Goal: Find contact information: Obtain details needed to contact an individual or organization

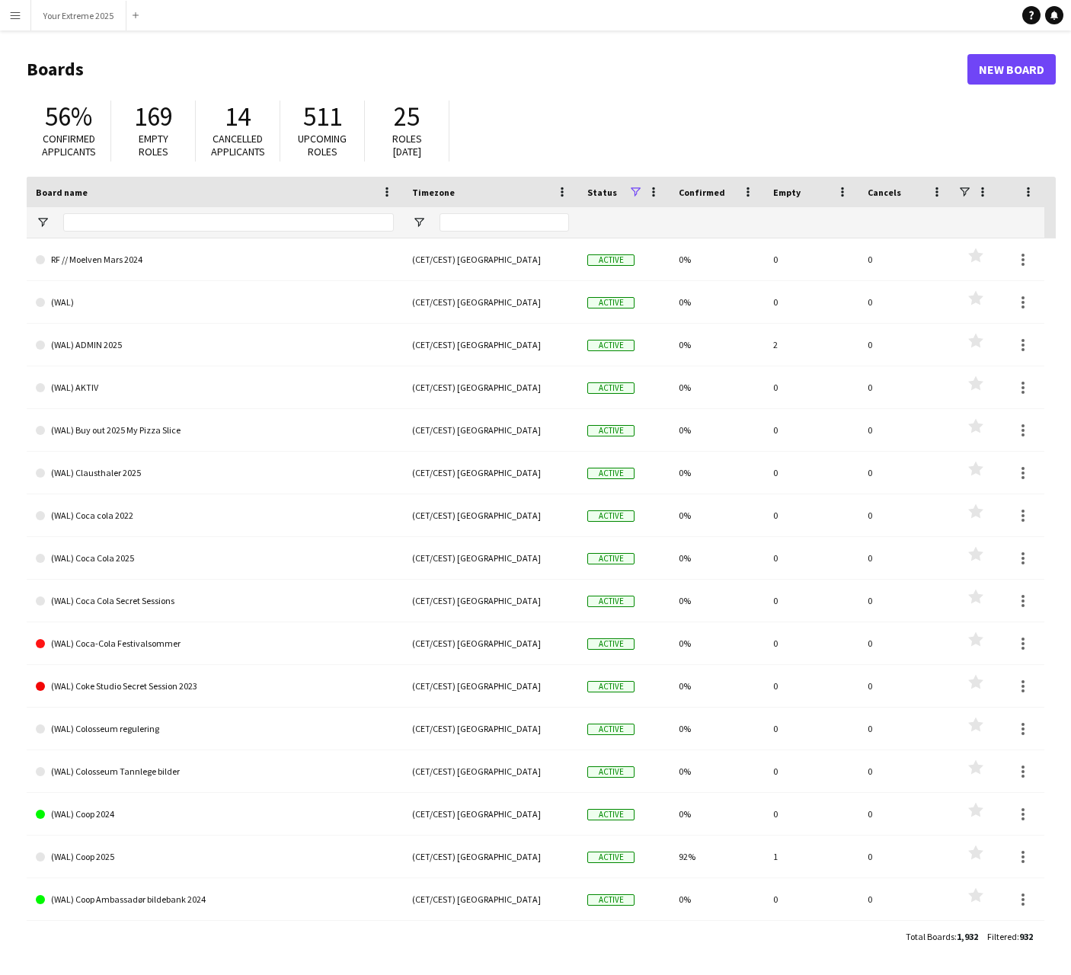
drag, startPoint x: 11, startPoint y: 7, endPoint x: 12, endPoint y: 27, distance: 20.6
click at [11, 8] on button "Menu" at bounding box center [15, 15] width 30 height 30
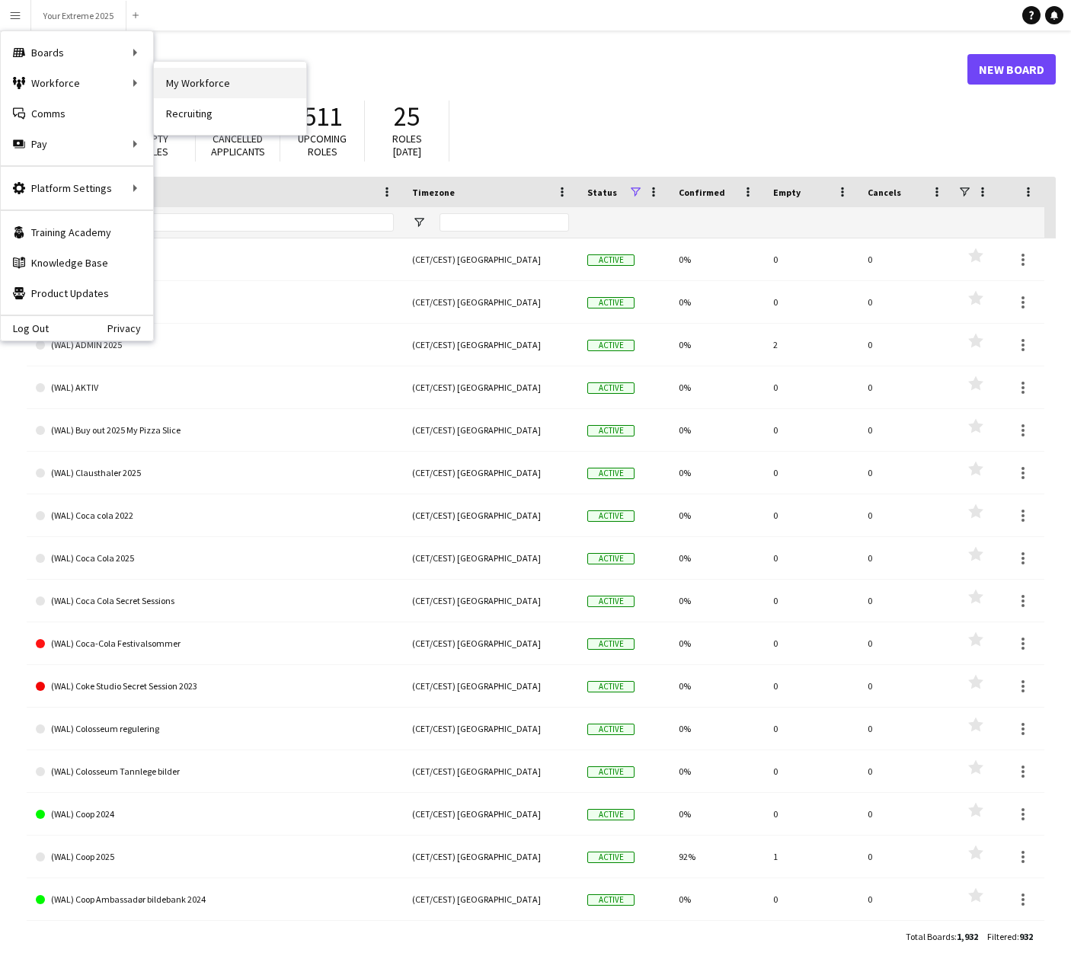
click at [203, 82] on link "My Workforce" at bounding box center [230, 83] width 152 height 30
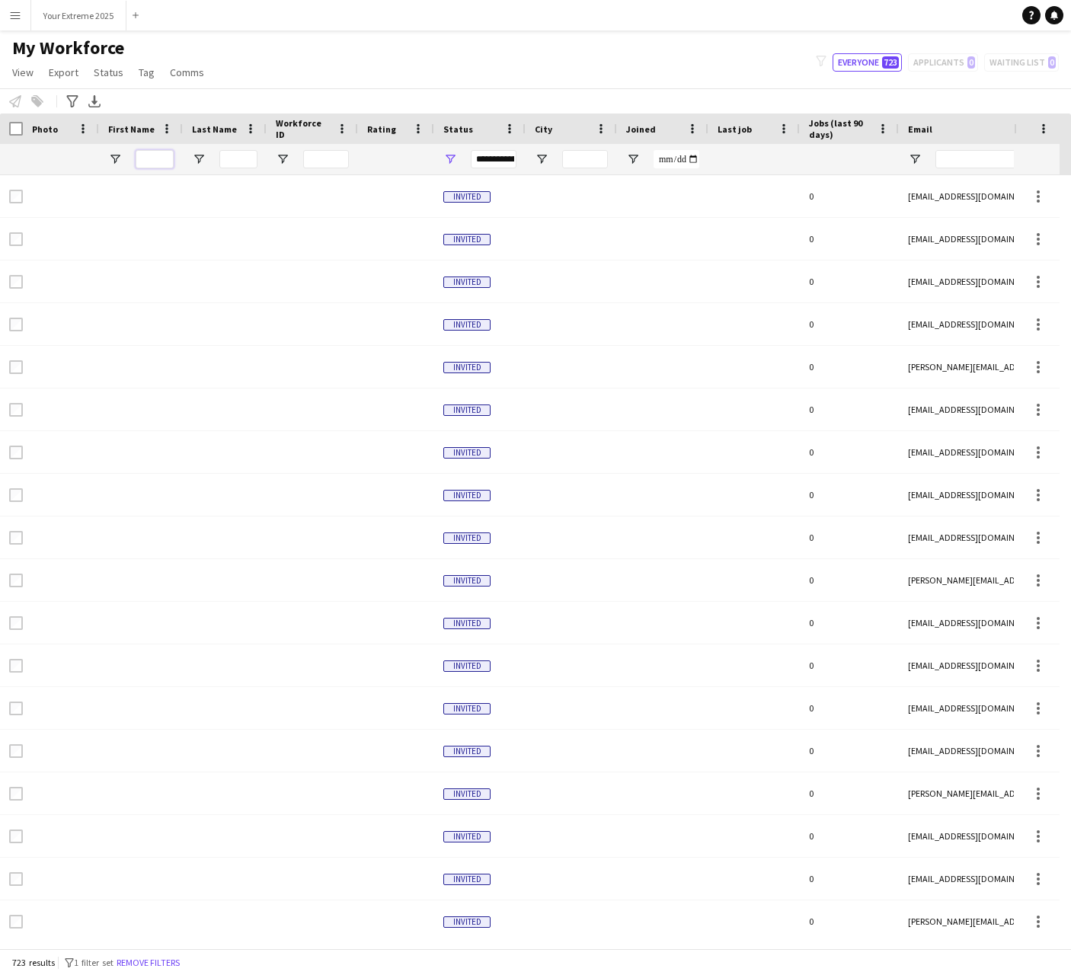
click at [143, 154] on input "First Name Filter Input" at bounding box center [155, 159] width 38 height 18
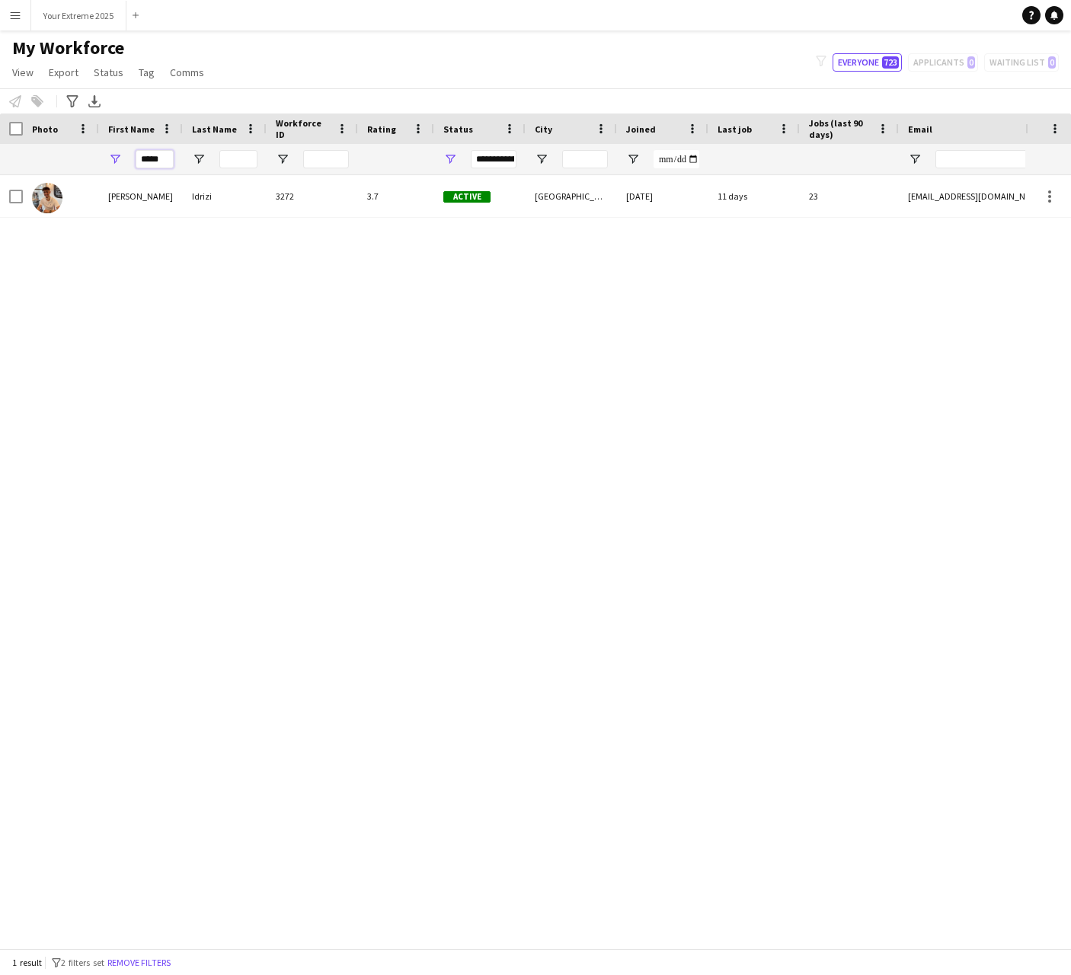
type input "*****"
click at [60, 164] on div at bounding box center [61, 159] width 58 height 30
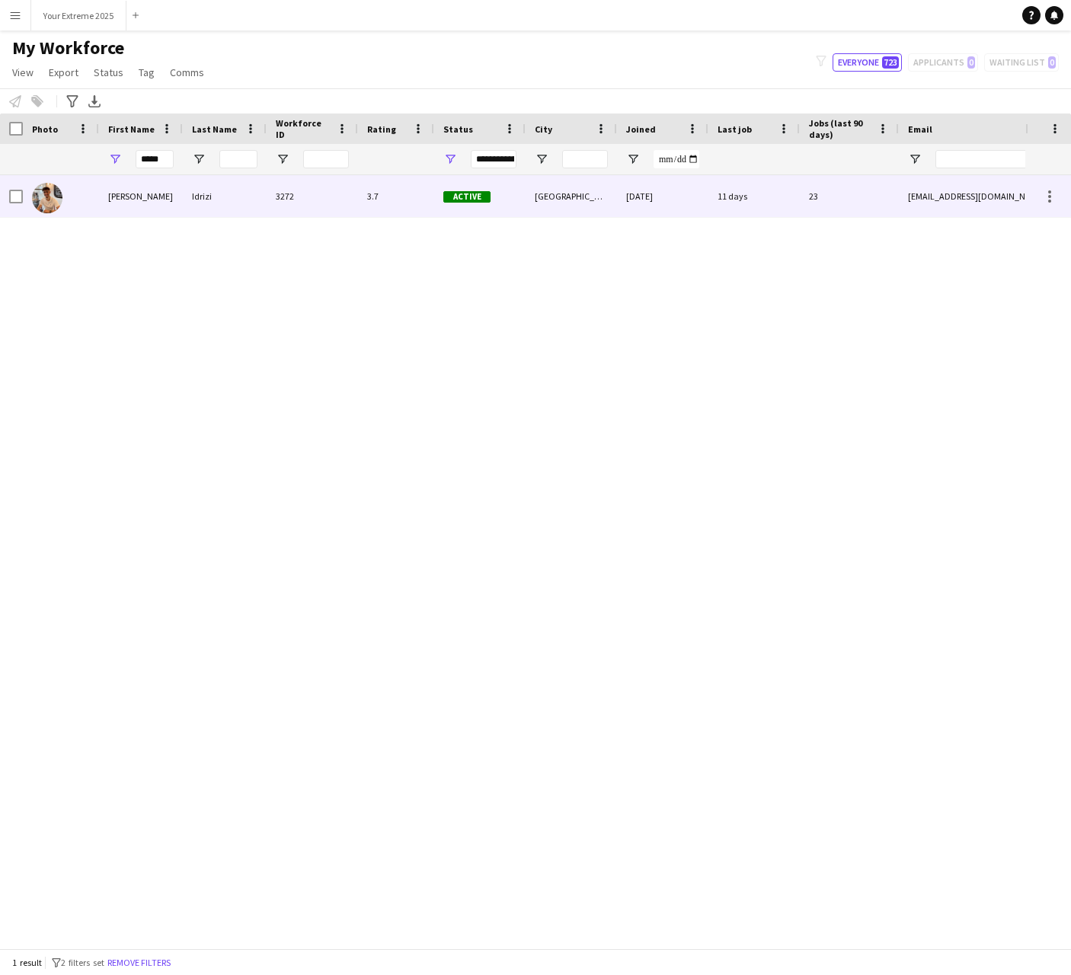
drag, startPoint x: 108, startPoint y: 192, endPoint x: 299, endPoint y: 221, distance: 192.7
click at [111, 192] on div "[PERSON_NAME]" at bounding box center [141, 196] width 84 height 42
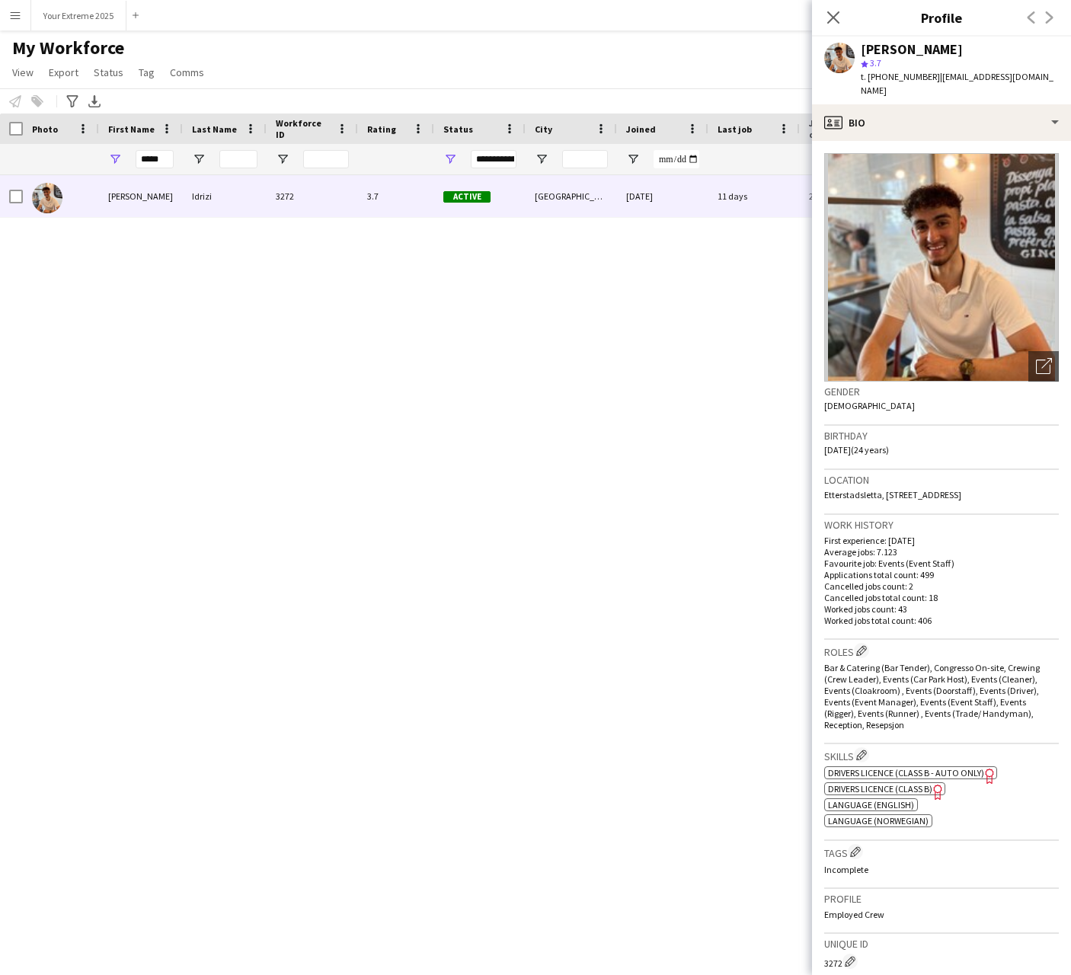
click at [950, 489] on span "Etterstadsletta, [STREET_ADDRESS]" at bounding box center [892, 494] width 137 height 11
click at [899, 104] on div "profile Bio" at bounding box center [941, 122] width 259 height 37
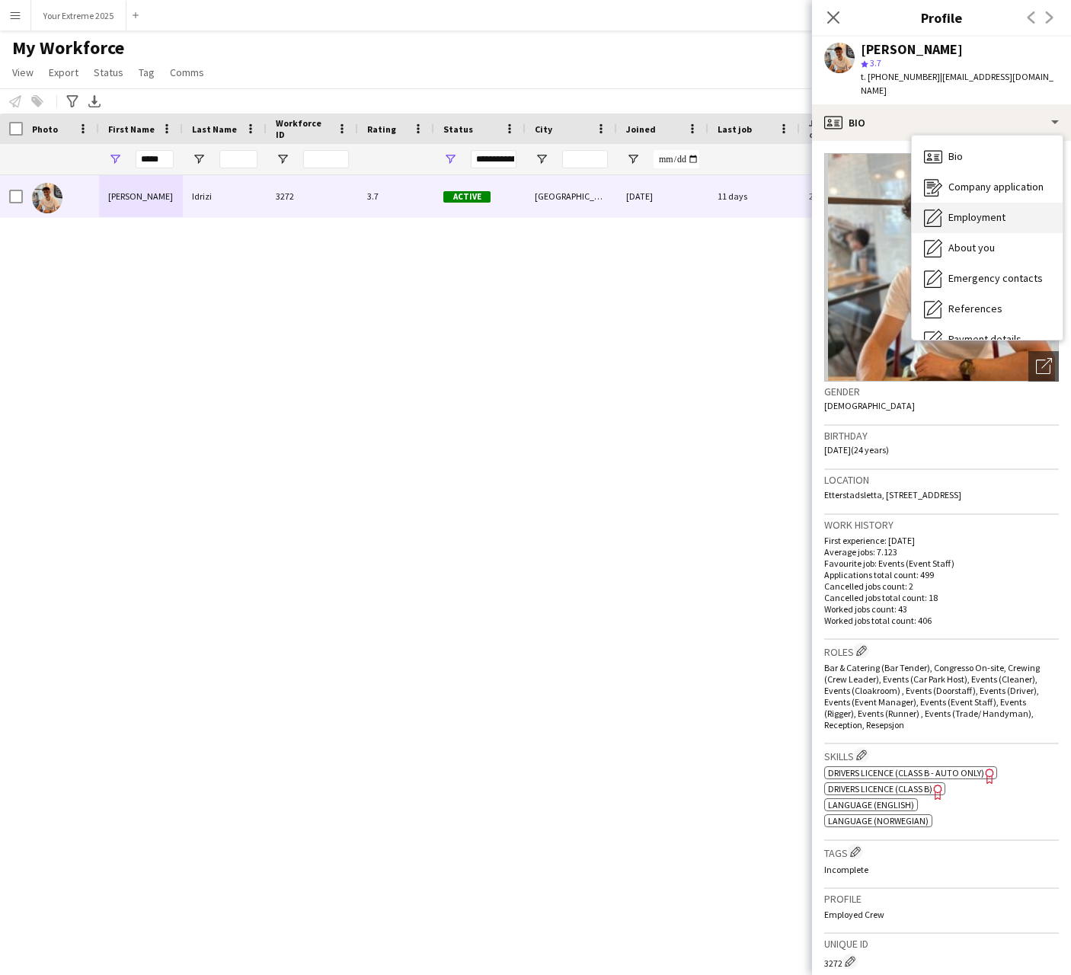
click at [963, 210] on span "Employment" at bounding box center [977, 217] width 57 height 14
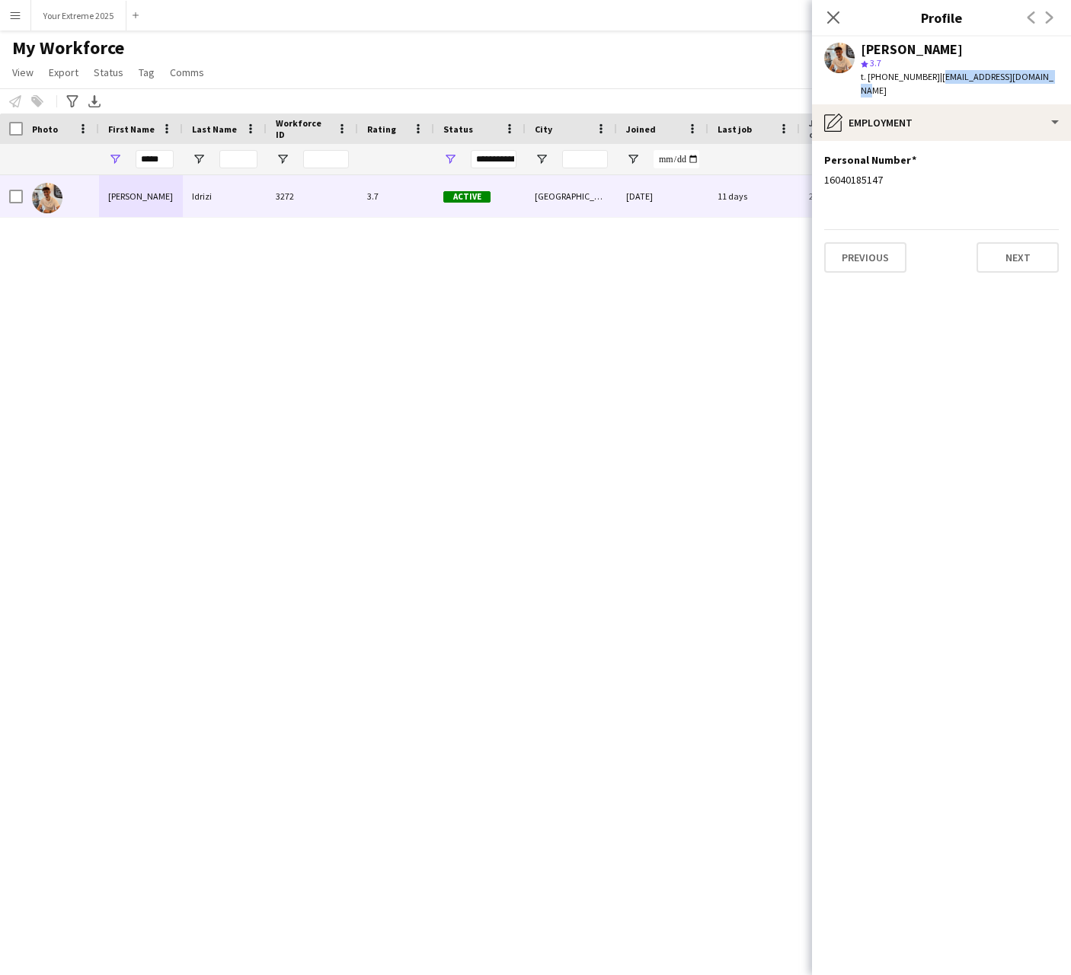
drag, startPoint x: 1026, startPoint y: 76, endPoint x: 926, endPoint y: 78, distance: 100.6
click at [926, 78] on div "[PERSON_NAME] star 3.7 t. [PHONE_NUMBER] | [EMAIL_ADDRESS][DOMAIN_NAME]" at bounding box center [941, 71] width 259 height 68
copy span "[EMAIL_ADDRESS][DOMAIN_NAME]"
drag, startPoint x: 916, startPoint y: 76, endPoint x: 888, endPoint y: 76, distance: 28.2
click at [888, 76] on span "t. [PHONE_NUMBER]" at bounding box center [900, 76] width 79 height 11
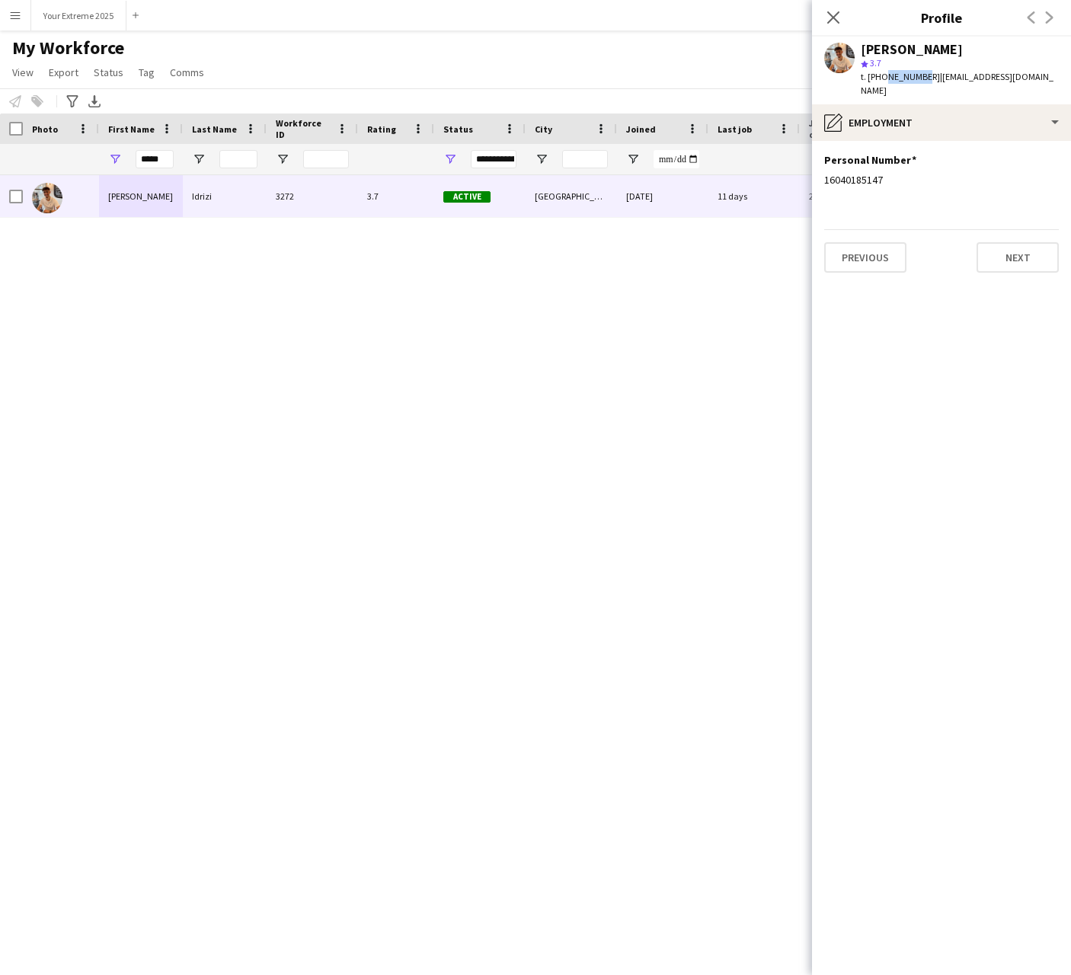
drag, startPoint x: 881, startPoint y: 76, endPoint x: 916, endPoint y: 75, distance: 35.1
click at [916, 75] on span "t. [PHONE_NUMBER]" at bounding box center [900, 76] width 79 height 11
copy span "95188711"
click at [932, 110] on div "pencil4 Employment" at bounding box center [941, 122] width 259 height 37
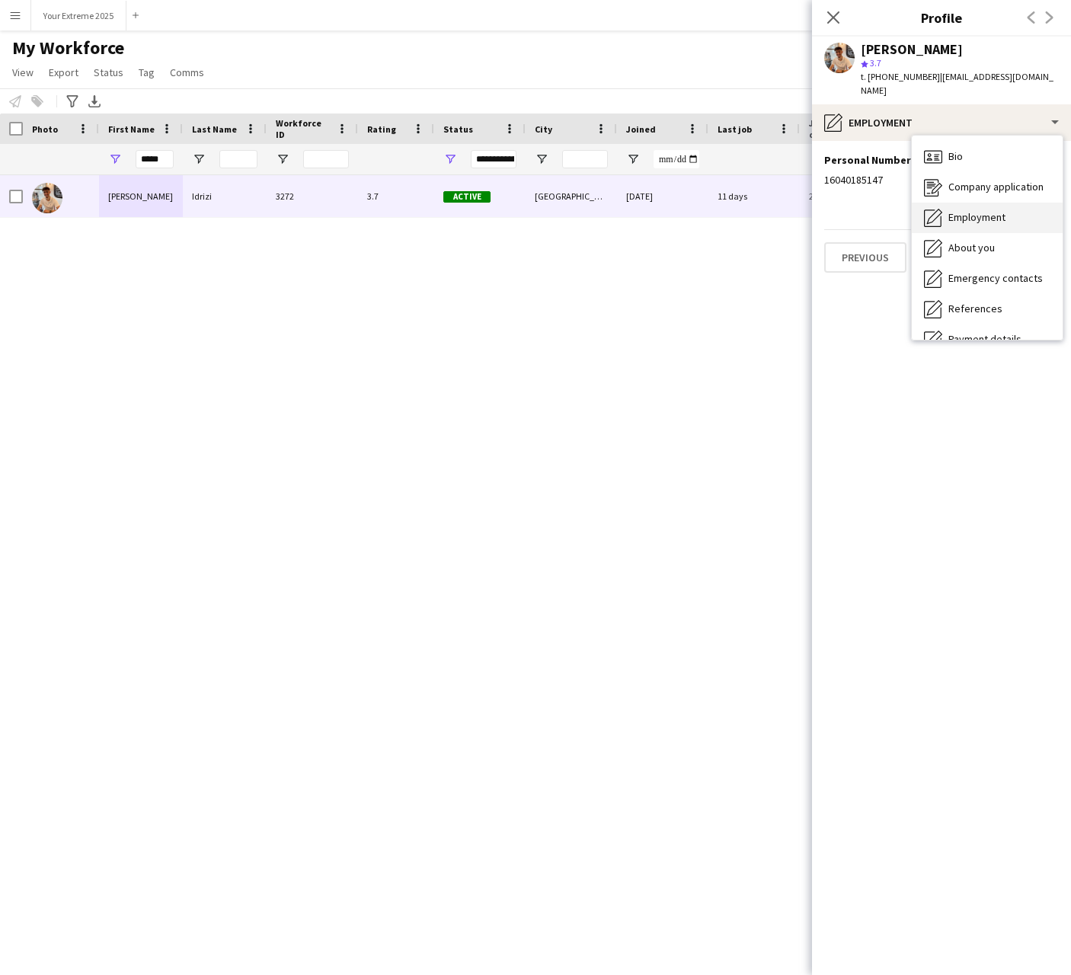
click at [948, 203] on div "Employment Employment" at bounding box center [987, 218] width 151 height 30
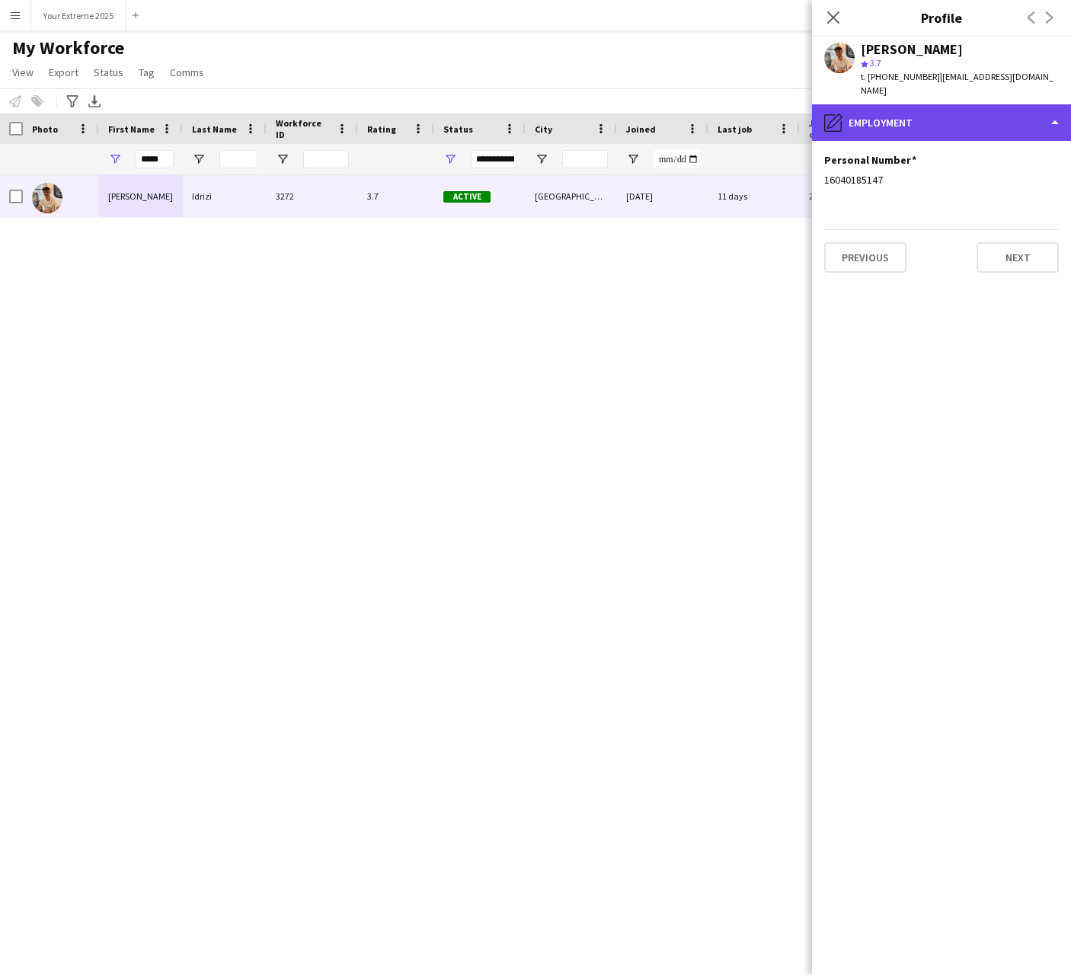
click at [905, 115] on div "pencil4 Employment" at bounding box center [941, 122] width 259 height 37
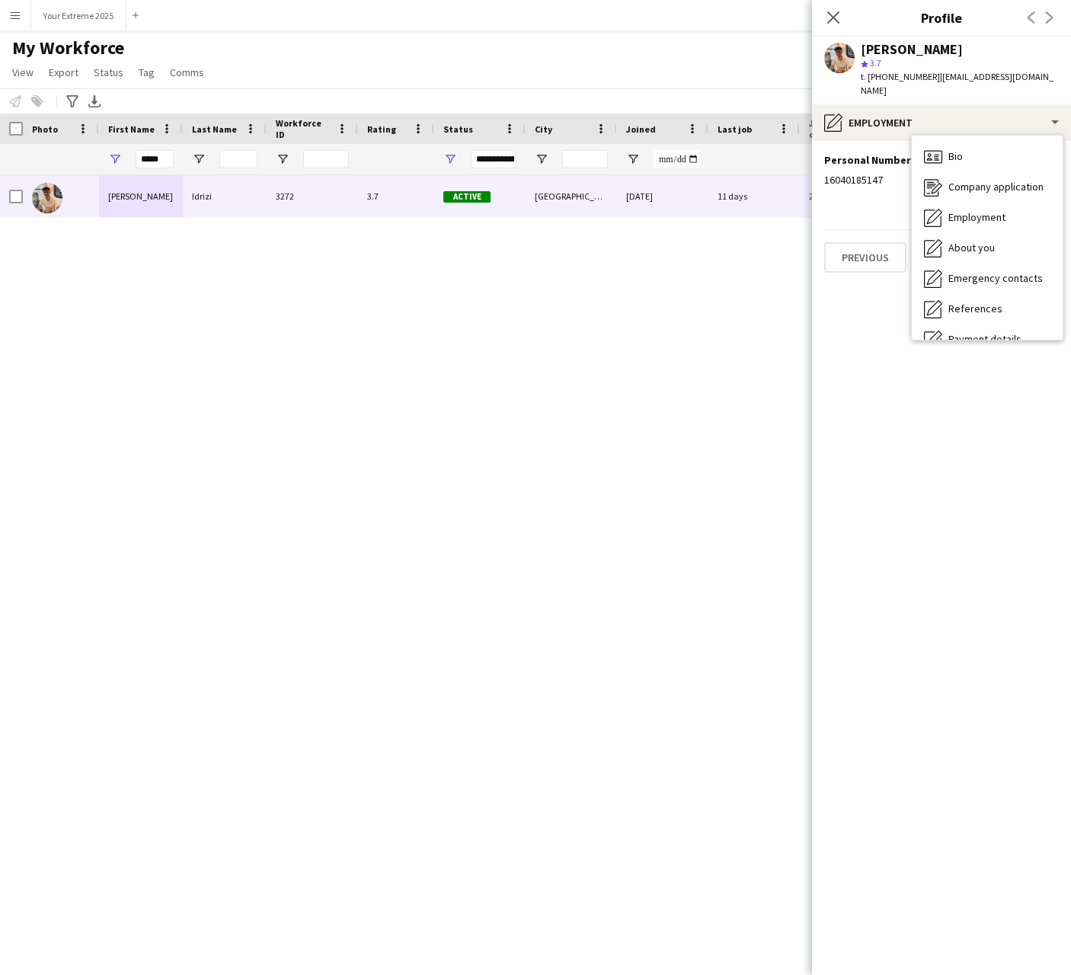
click at [910, 141] on app-section-data-types "Personal Number Edit this field 16040185147 Previous Next" at bounding box center [941, 558] width 259 height 834
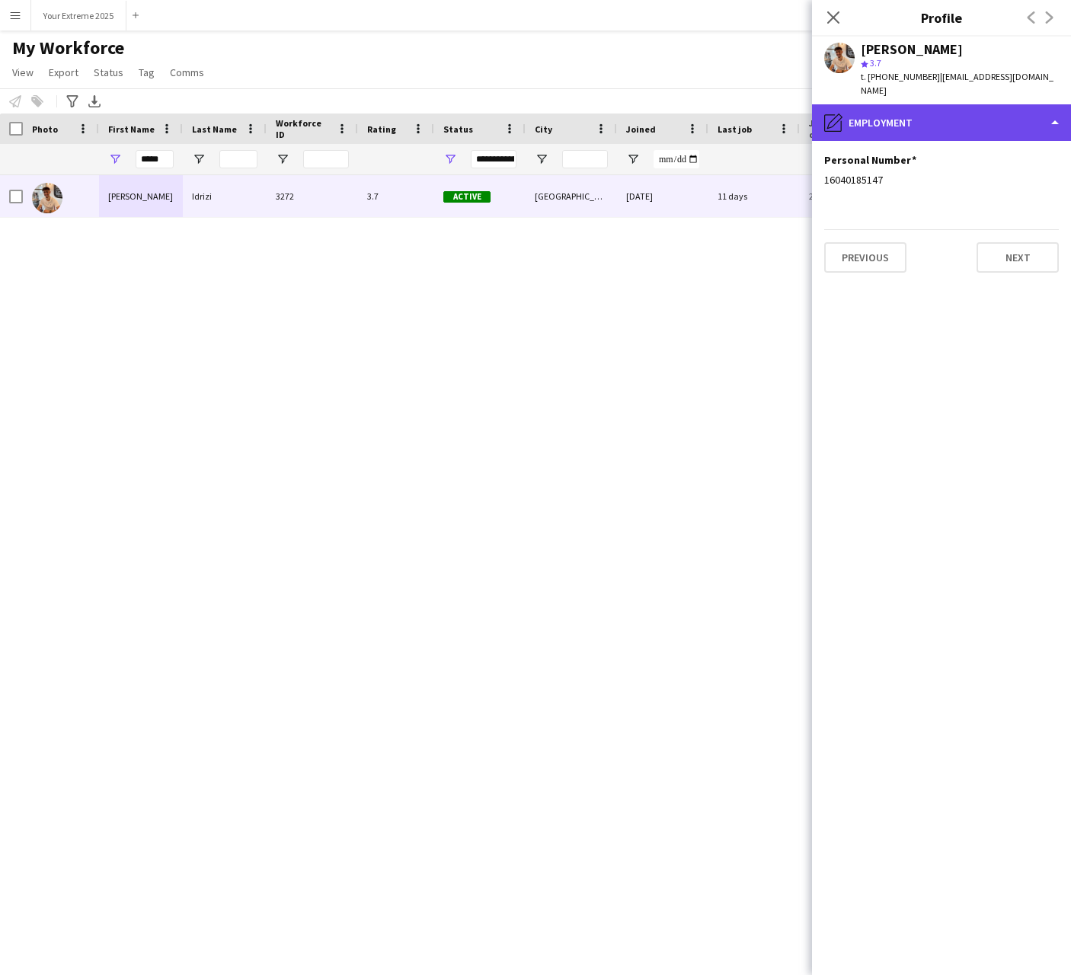
click at [926, 111] on div "pencil4 Employment" at bounding box center [941, 122] width 259 height 37
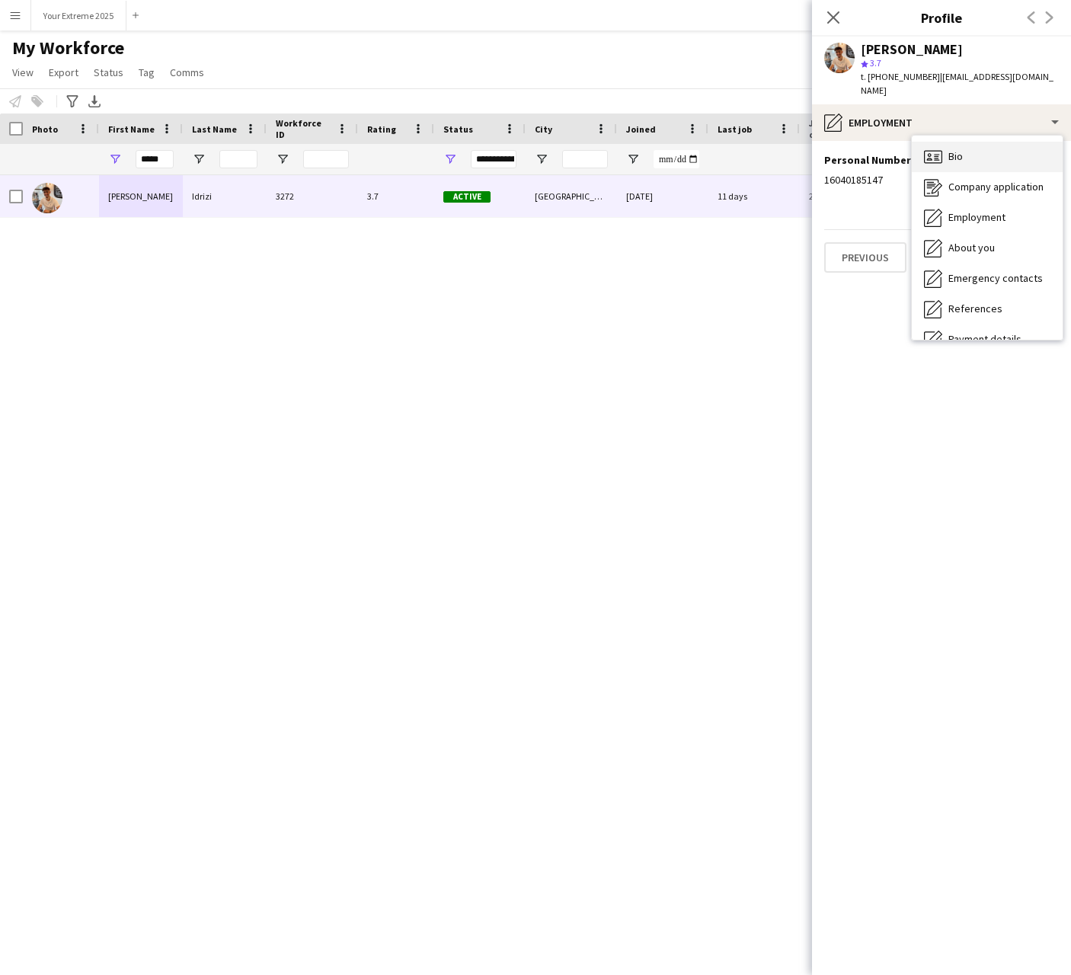
click at [961, 149] on span "Bio" at bounding box center [956, 156] width 14 height 14
